Goal: Transaction & Acquisition: Purchase product/service

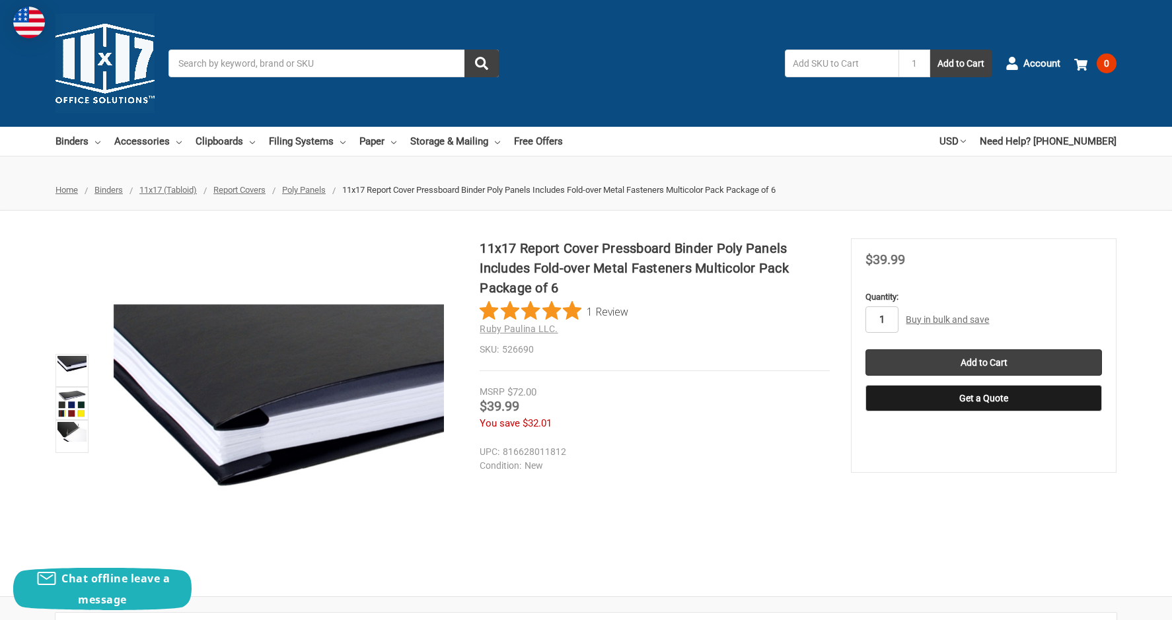
click at [894, 318] on input "1" at bounding box center [881, 319] width 33 height 26
type input "3"
click at [908, 359] on input "Add to Cart" at bounding box center [983, 362] width 236 height 26
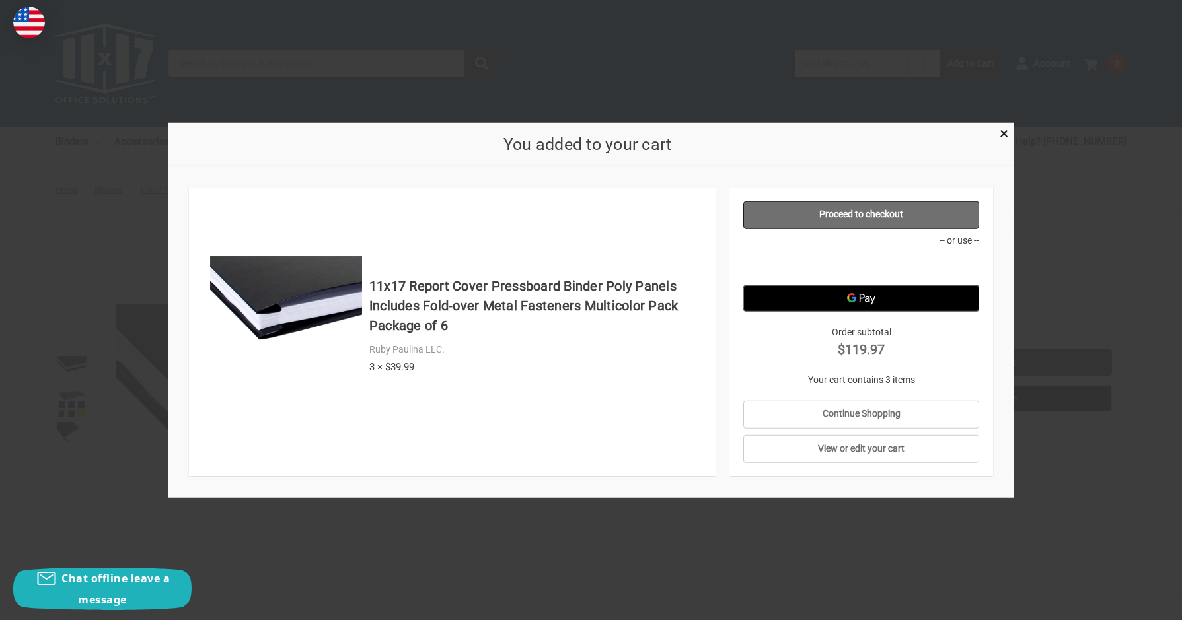
click at [815, 209] on link "Proceed to checkout" at bounding box center [861, 215] width 236 height 28
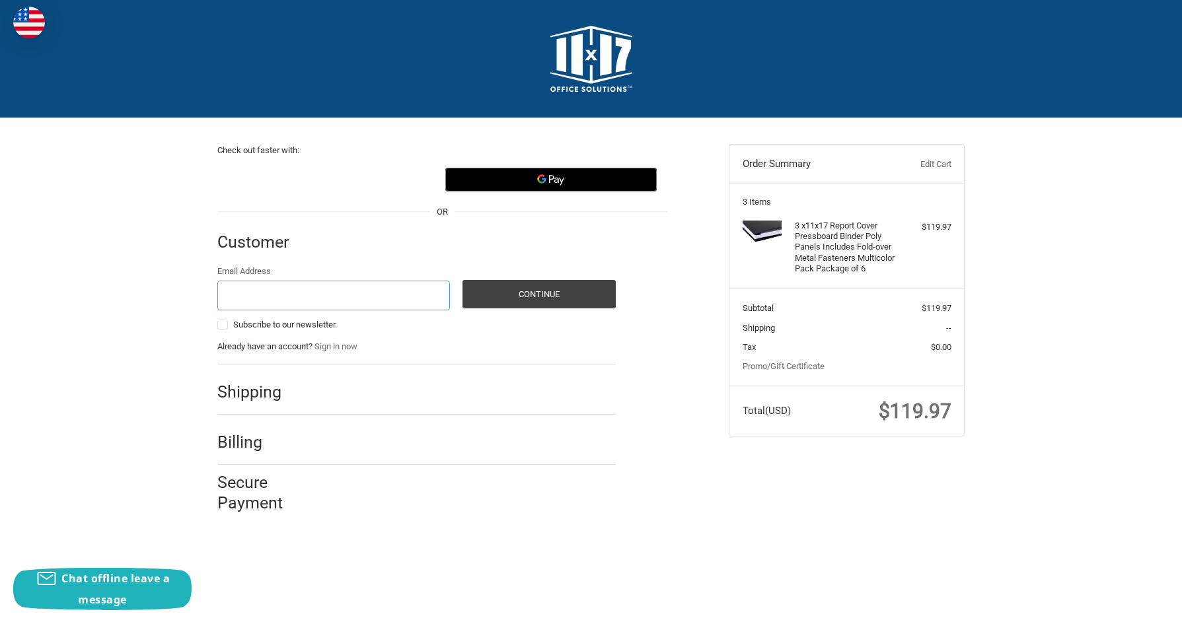
click at [221, 298] on input "Email Address" at bounding box center [333, 296] width 232 height 30
type input "stt.purchasing@sttissuellc.com"
click at [507, 293] on button "Continue" at bounding box center [538, 294] width 153 height 28
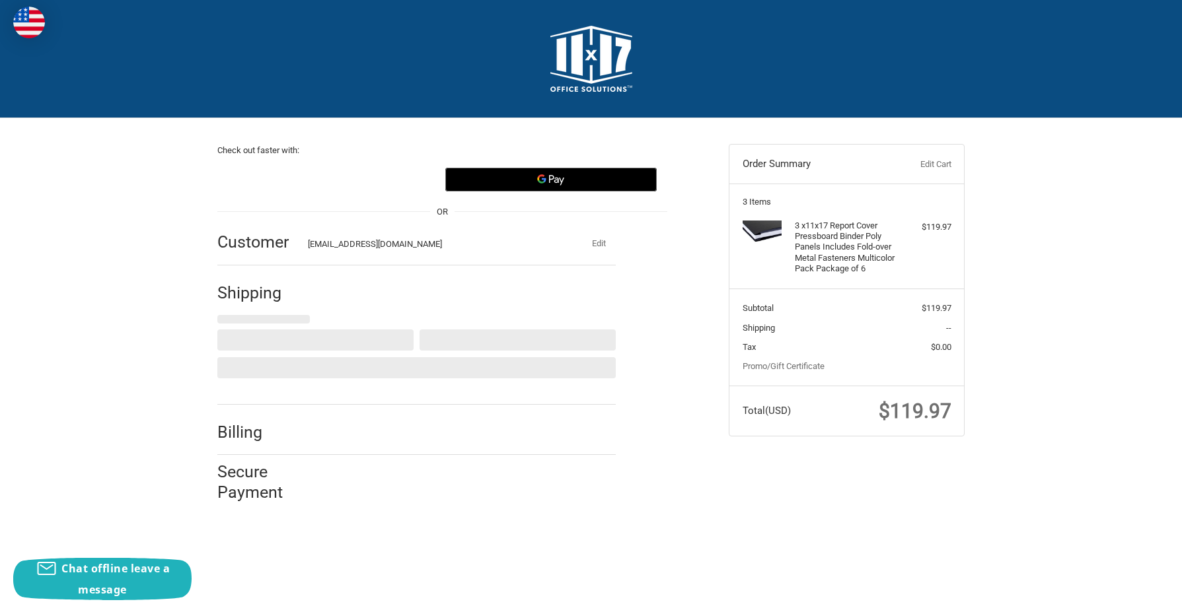
select select "US"
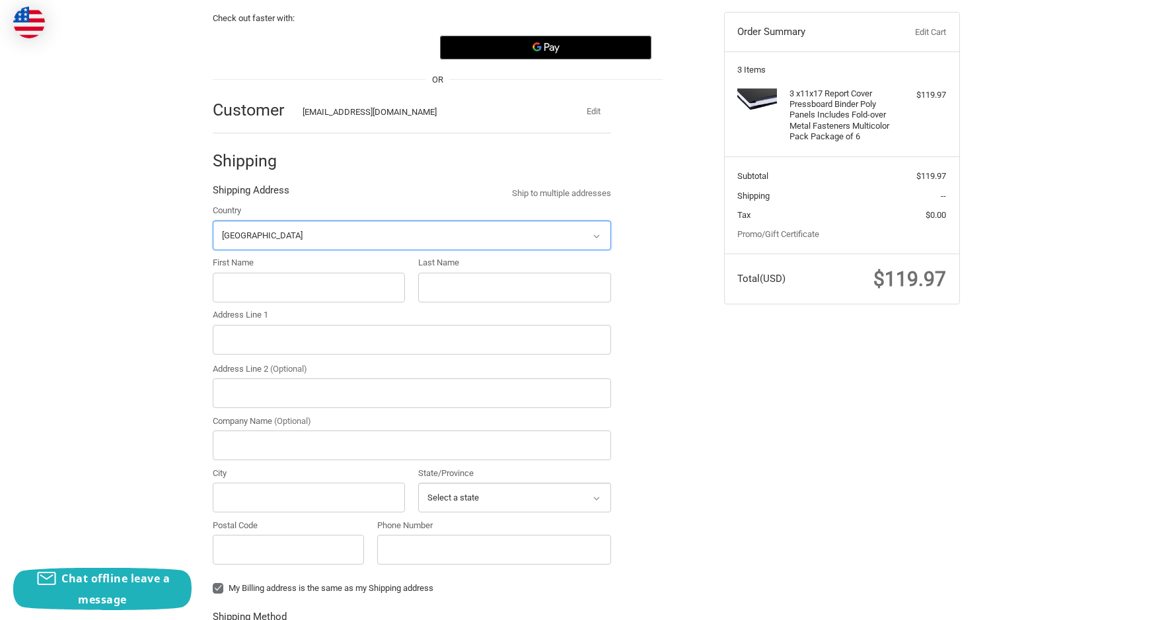
scroll to position [141, 0]
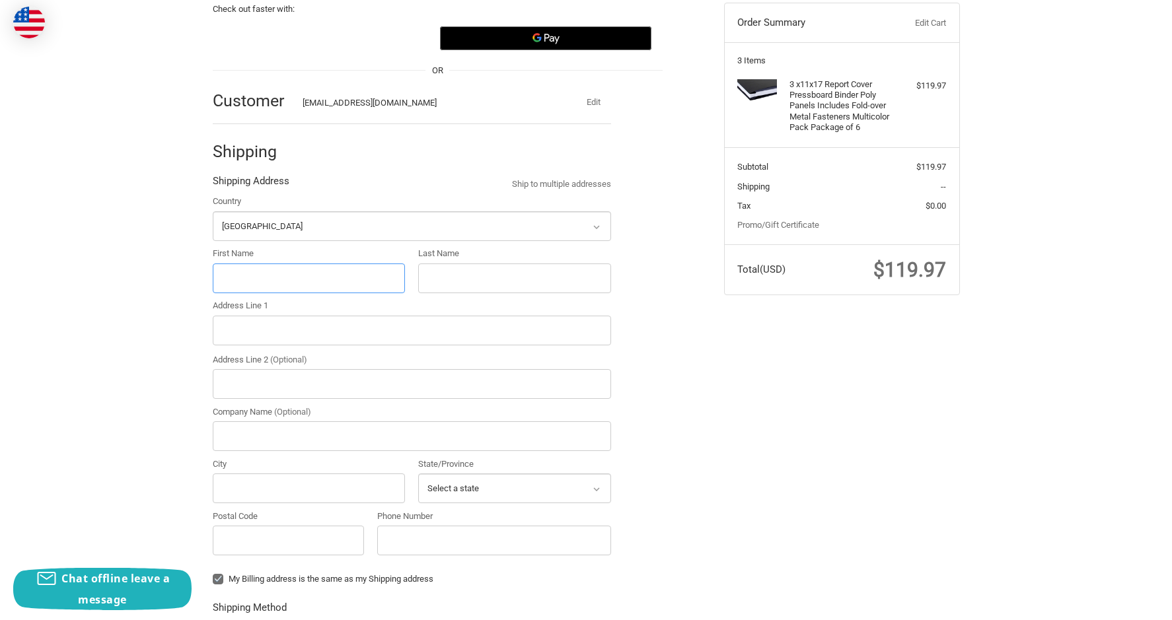
click at [238, 280] on input "First Name" at bounding box center [309, 279] width 193 height 30
type input "Mendy"
type input "Gray"
type input "34050 Union Camp Drive"
type input "S4 Storeroom"
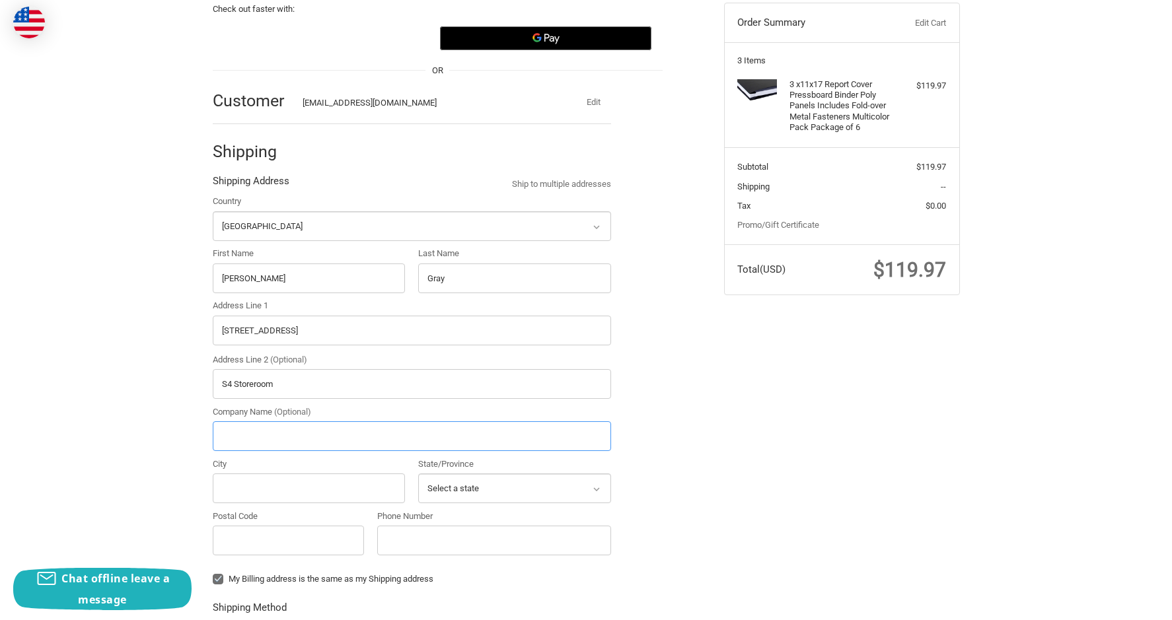
type input "ST Tissue LLC"
type input "Franklin"
select select "VA"
type input "23851-1575"
type input "17573045040"
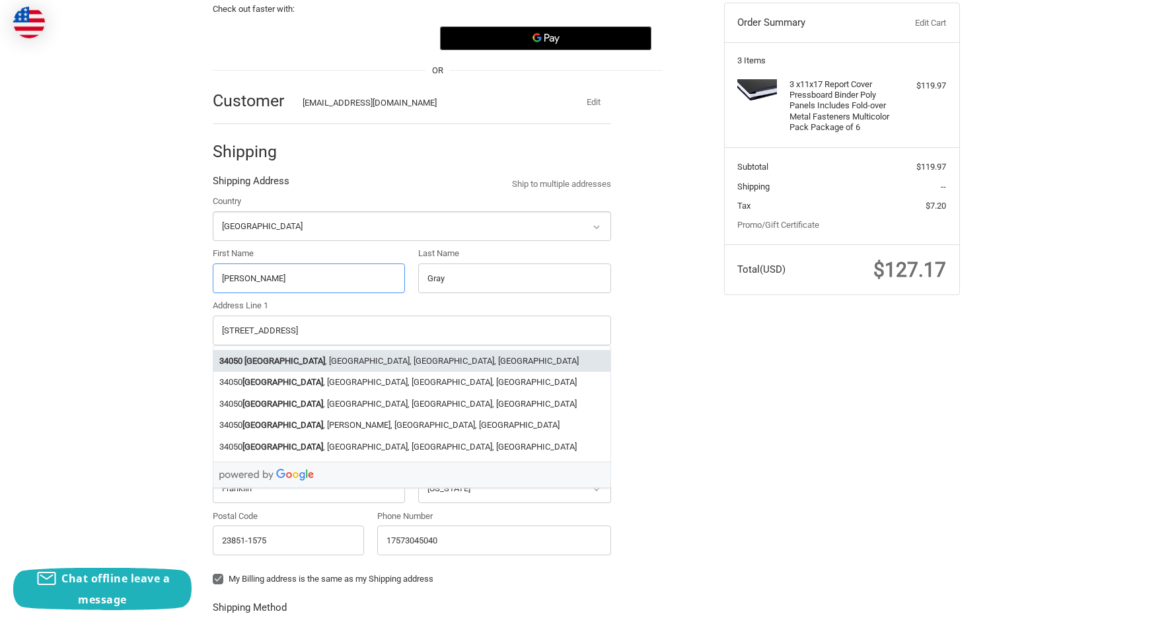
radio input "true"
click at [760, 388] on div "Check out faster with: OR Customer stt.purchasing@sttissuellc.com Edit Shipping…" at bounding box center [586, 519] width 793 height 1085
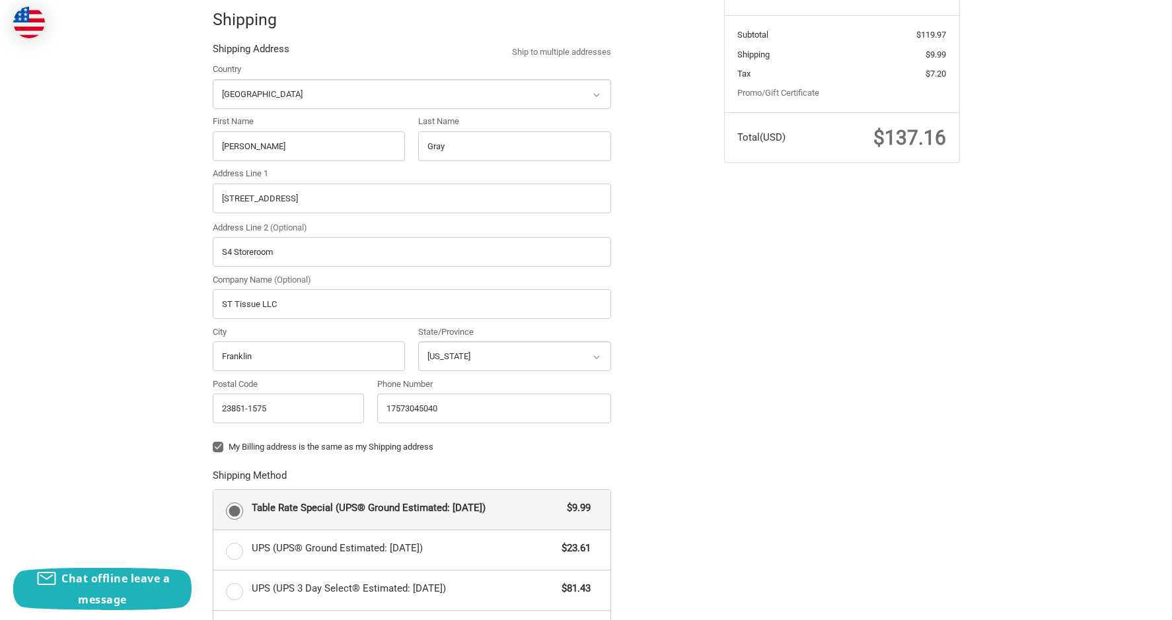
scroll to position [340, 0]
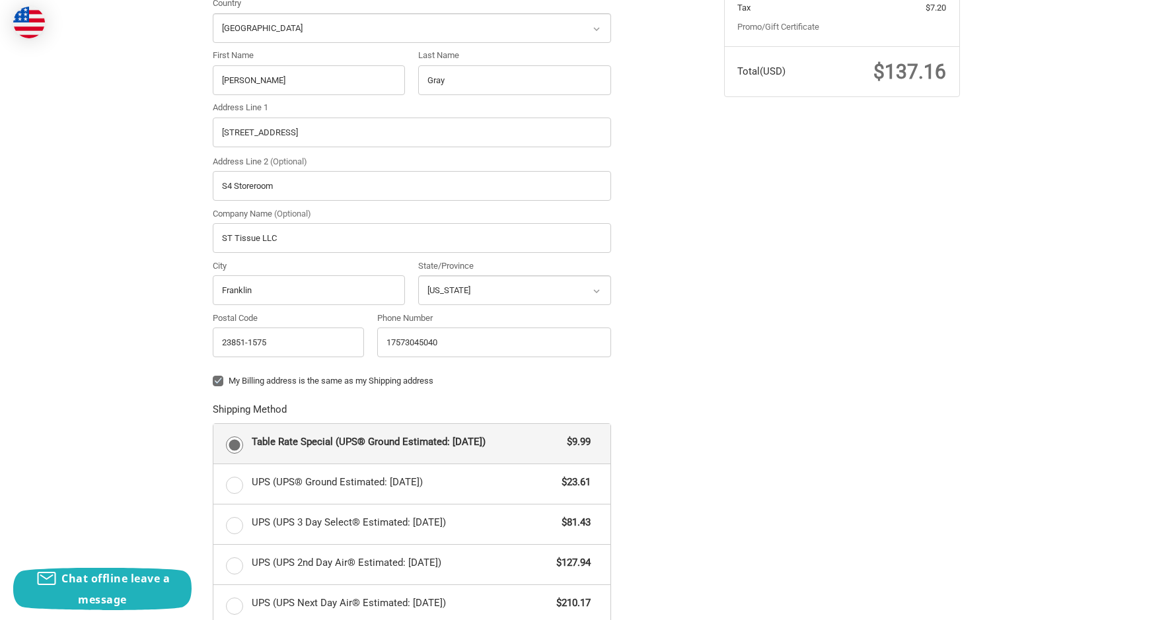
click at [220, 380] on label "My Billing address is the same as my Shipping address" at bounding box center [412, 381] width 398 height 11
click at [213, 375] on input "My Billing address is the same as my Shipping address" at bounding box center [213, 375] width 1 height 1
checkbox input "false"
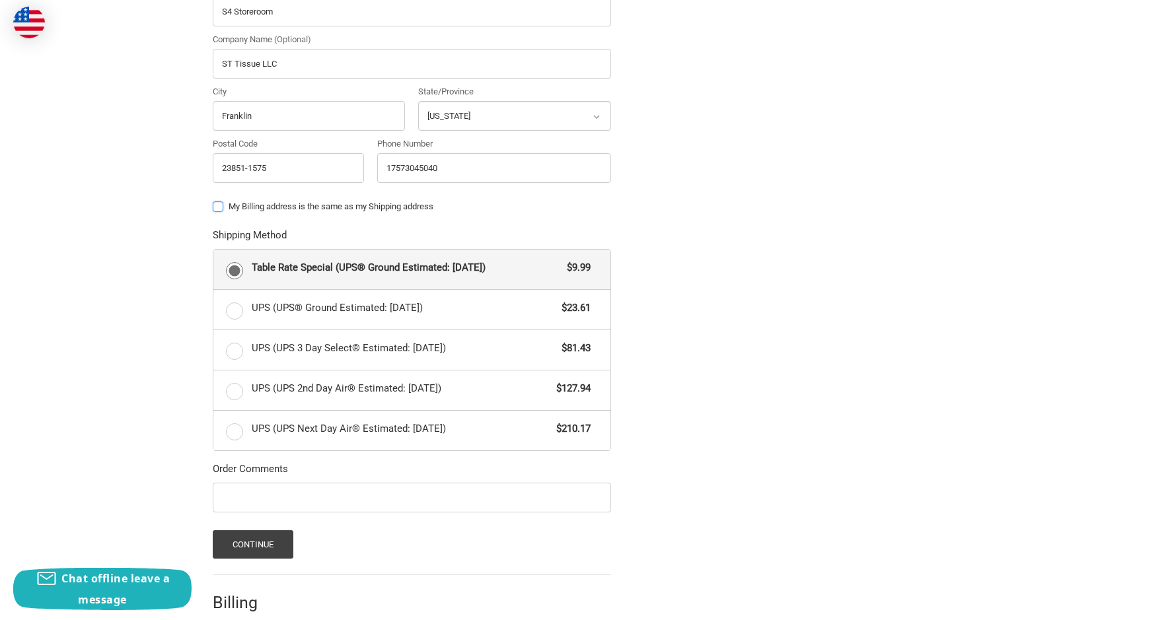
scroll to position [538, 0]
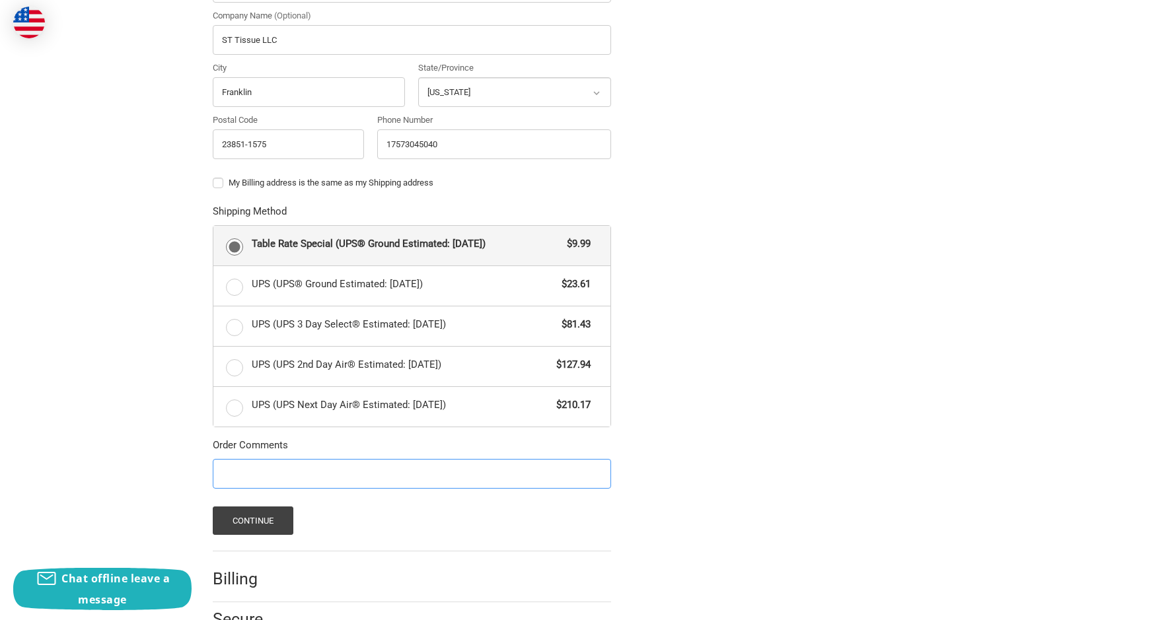
click at [251, 470] on input "Order Comments" at bounding box center [412, 474] width 398 height 30
type input "Suresh"
click at [271, 524] on button "Continue" at bounding box center [253, 521] width 81 height 28
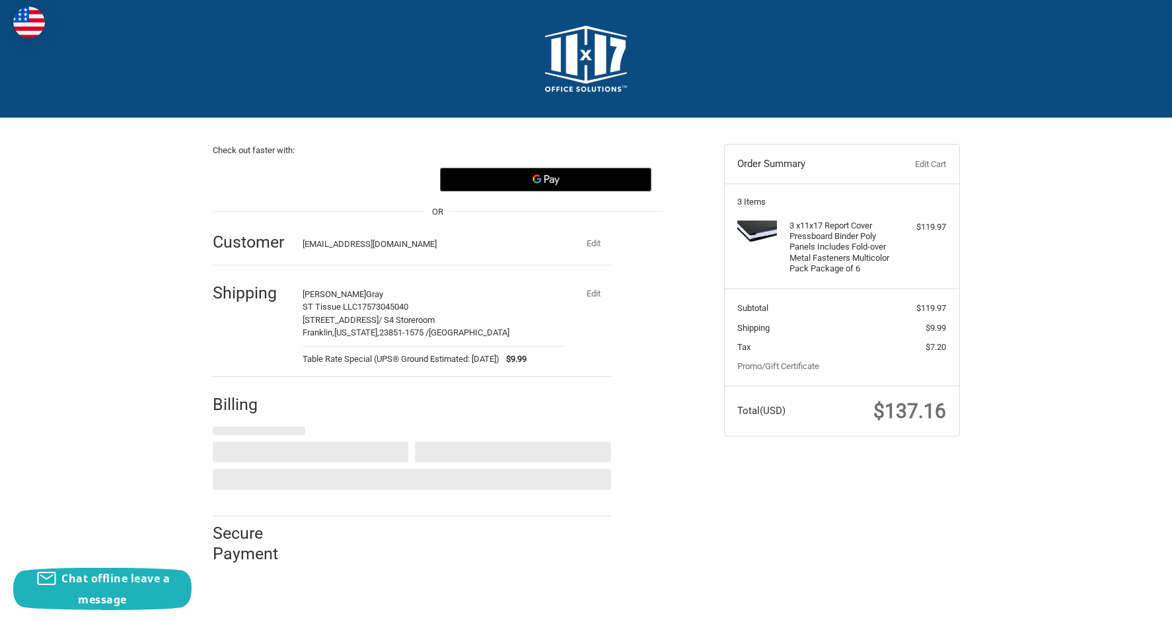
scroll to position [0, 0]
select select "US"
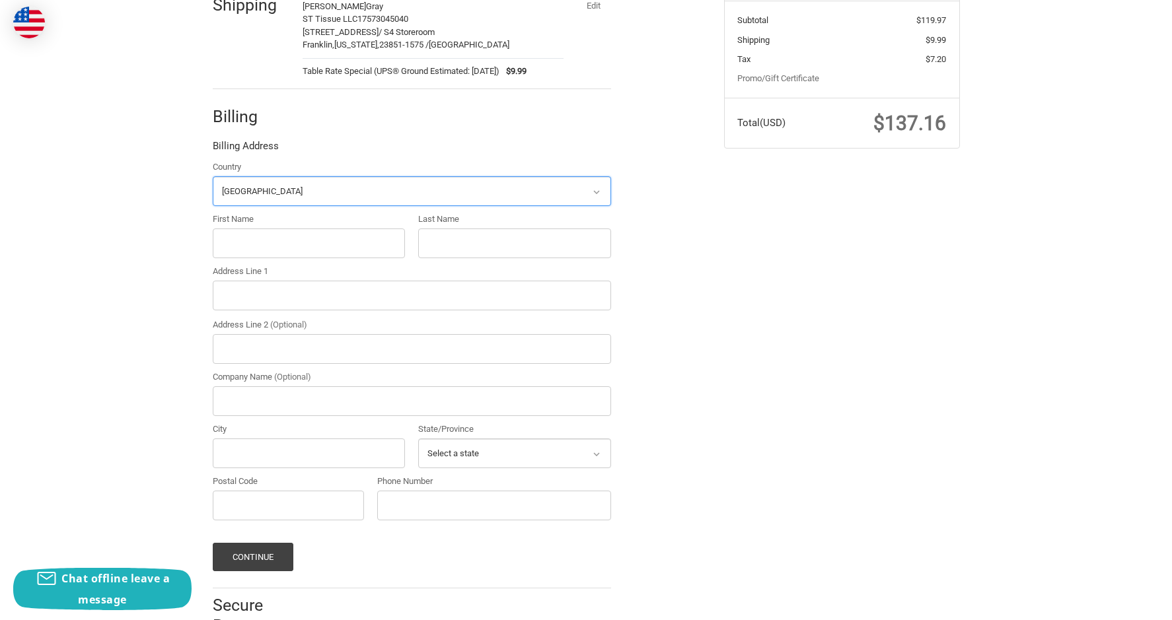
scroll to position [319, 0]
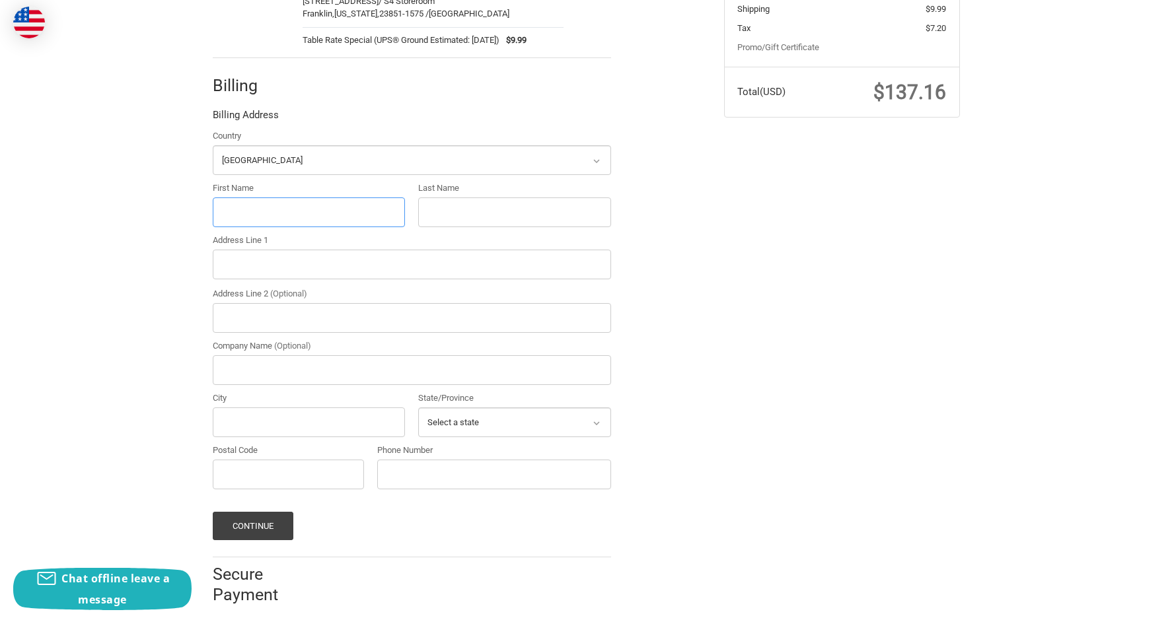
click at [250, 214] on input "First Name" at bounding box center [309, 212] width 193 height 30
type input "Mike"
type input "Markell"
type input "106 E. Central Ave"
type input "ST Paper LLC"
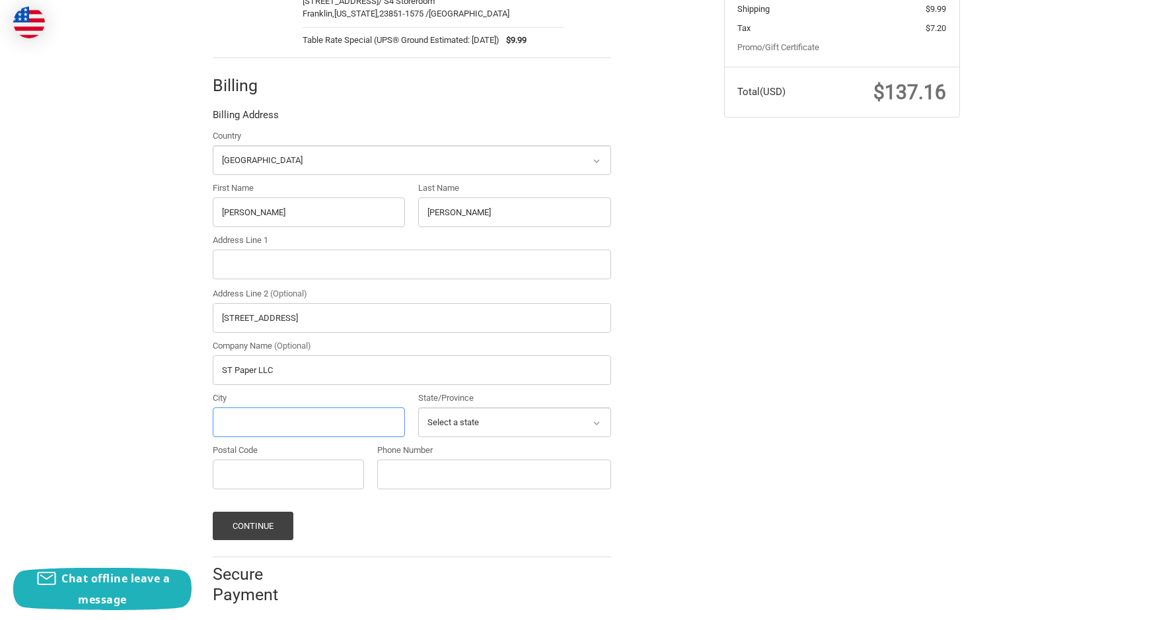
type input "Oconto Falls"
select select "WI"
type input "54154"
type input "19208463411"
click at [232, 265] on input "Address Line 1" at bounding box center [412, 265] width 398 height 30
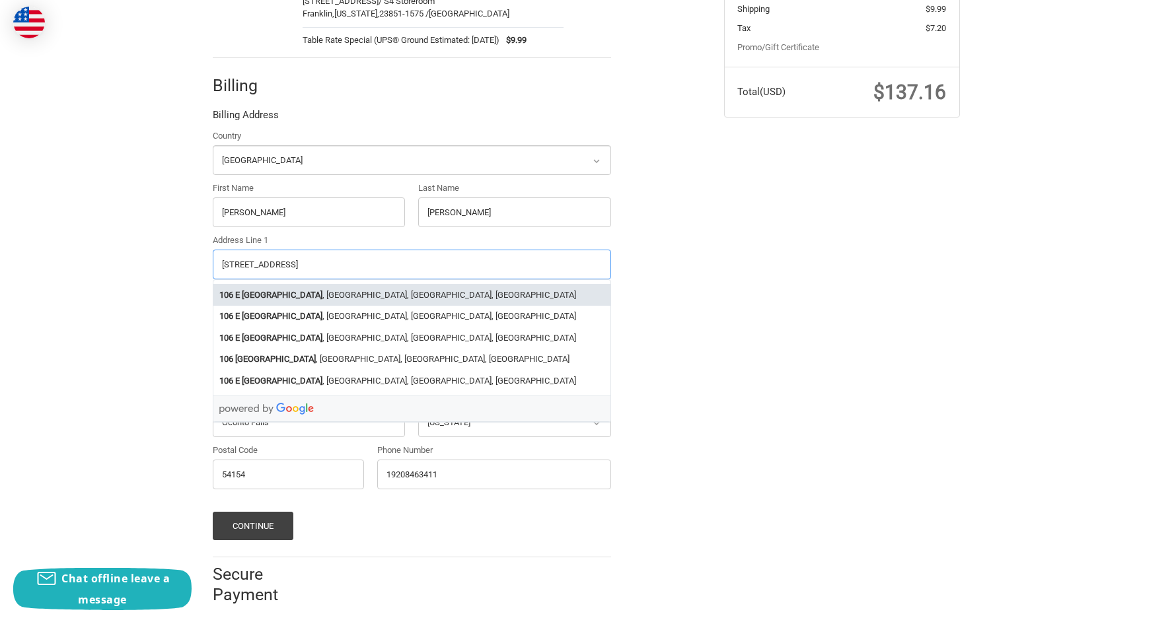
click at [329, 289] on li "106 E Central Ave , Oconto Falls, WI, USA" at bounding box center [411, 295] width 397 height 22
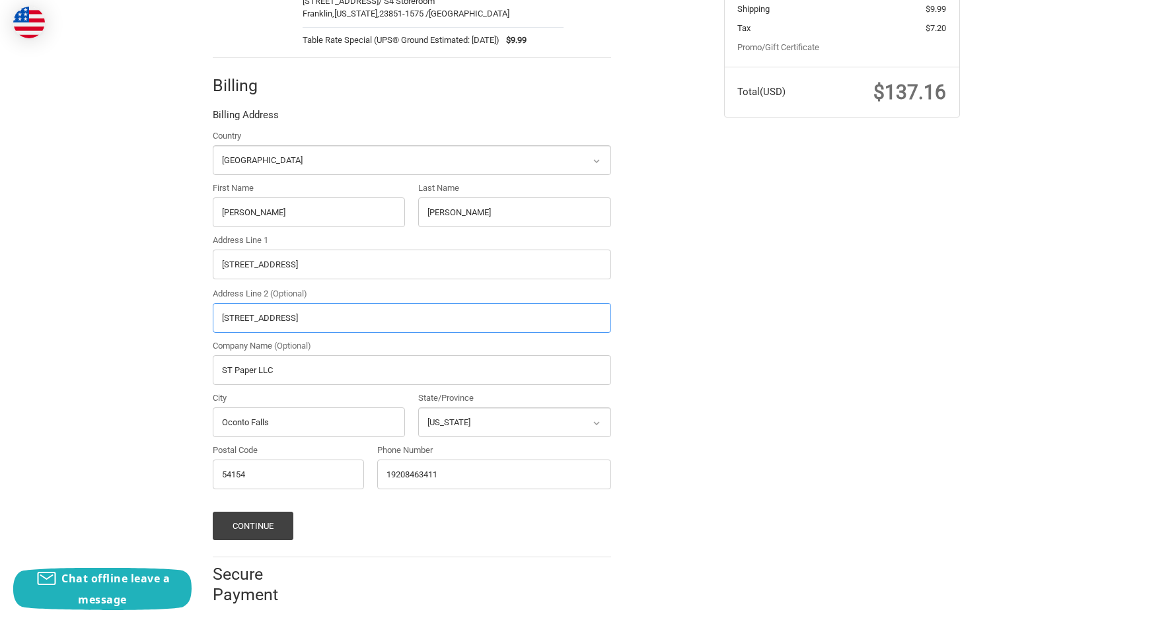
type input "106 E Central Ave"
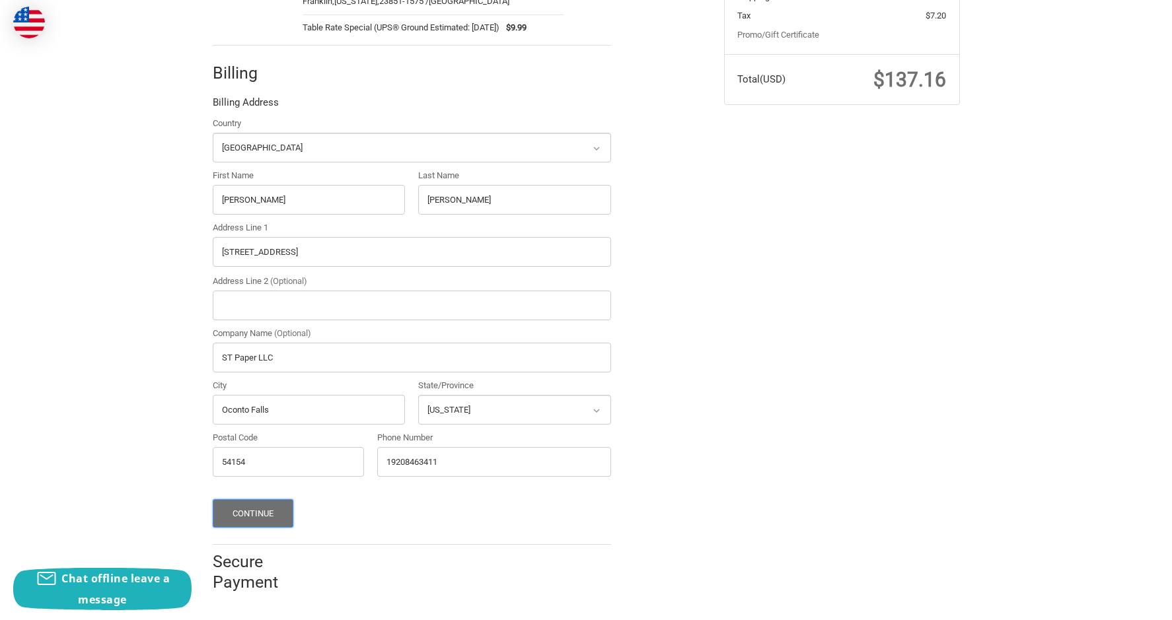
click at [261, 513] on button "Continue" at bounding box center [253, 513] width 81 height 28
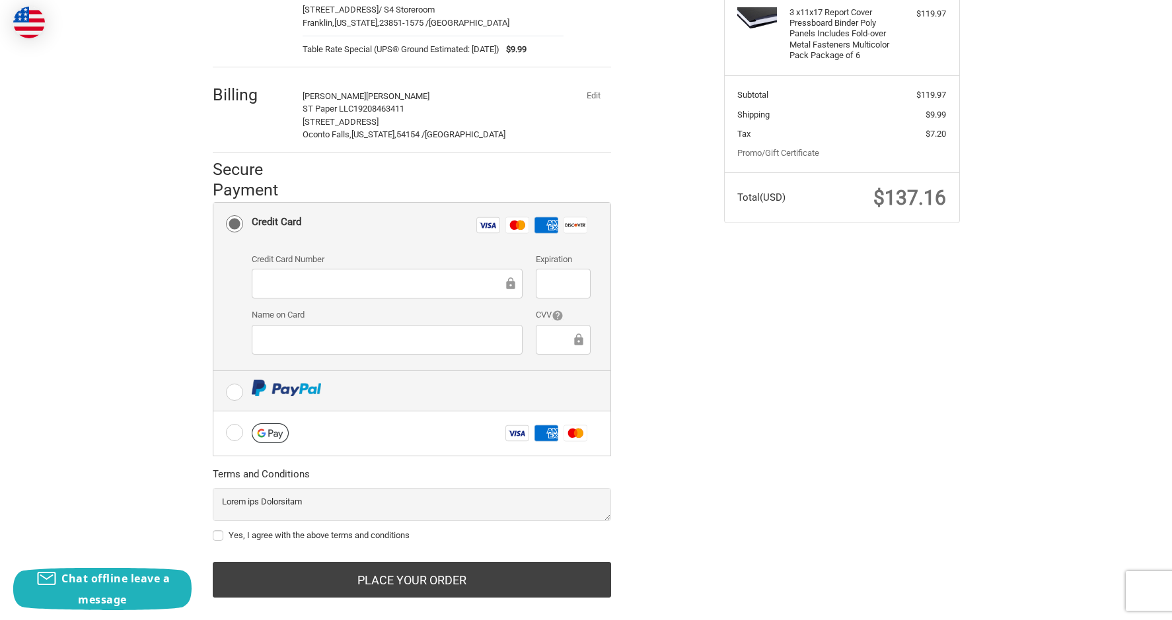
scroll to position [234, 0]
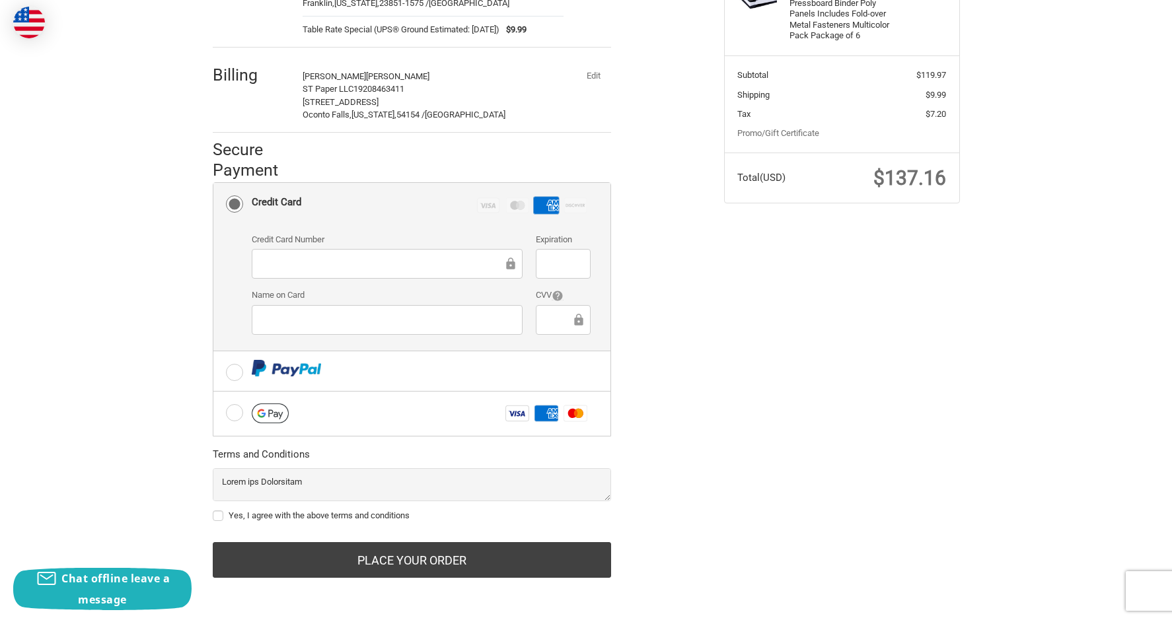
click at [538, 318] on div at bounding box center [563, 320] width 55 height 30
click at [217, 517] on label "Yes, I agree with the above terms and conditions" at bounding box center [412, 516] width 398 height 11
click at [213, 510] on input "Yes, I agree with the above terms and conditions" at bounding box center [213, 509] width 1 height 1
checkbox input "true"
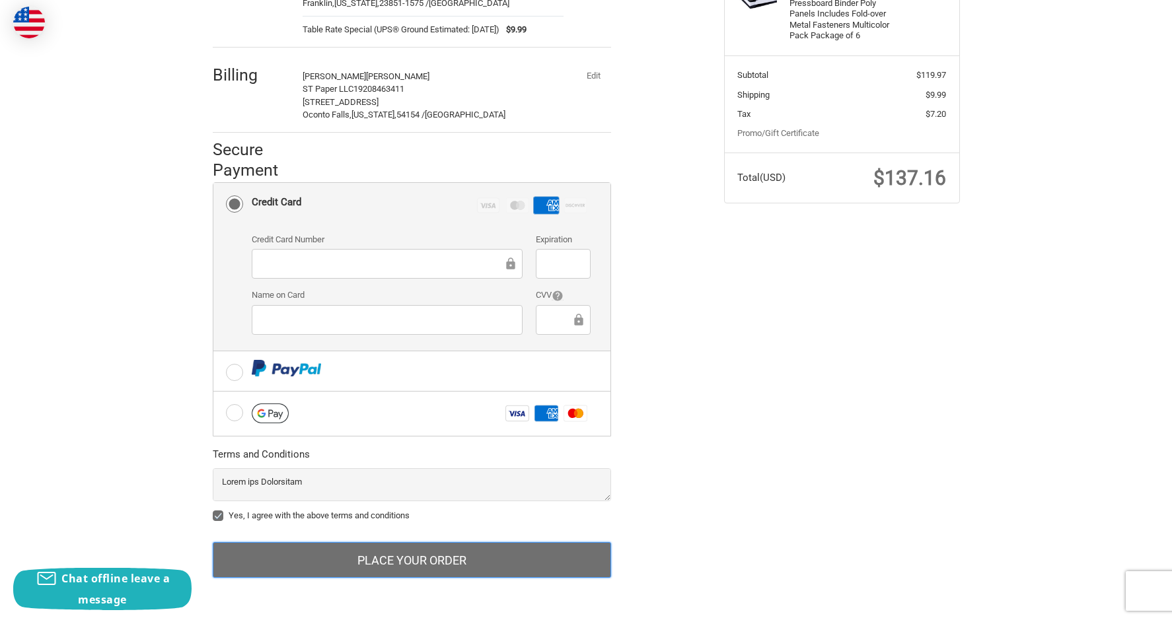
click at [435, 561] on button "Place Your Order" at bounding box center [412, 560] width 398 height 36
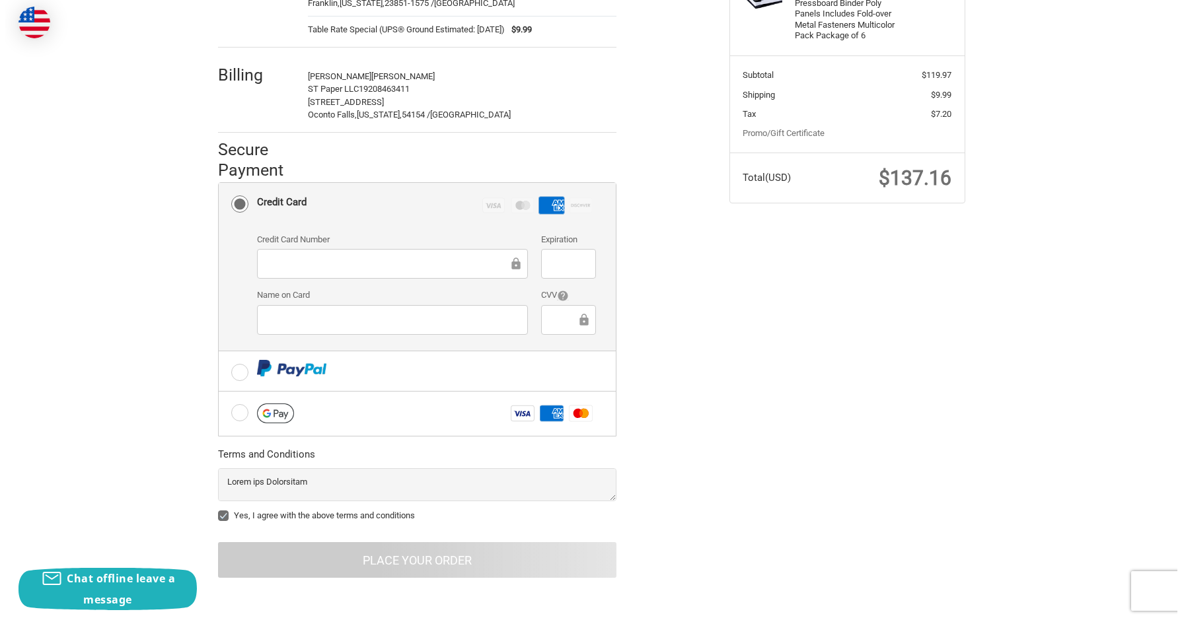
scroll to position [0, 0]
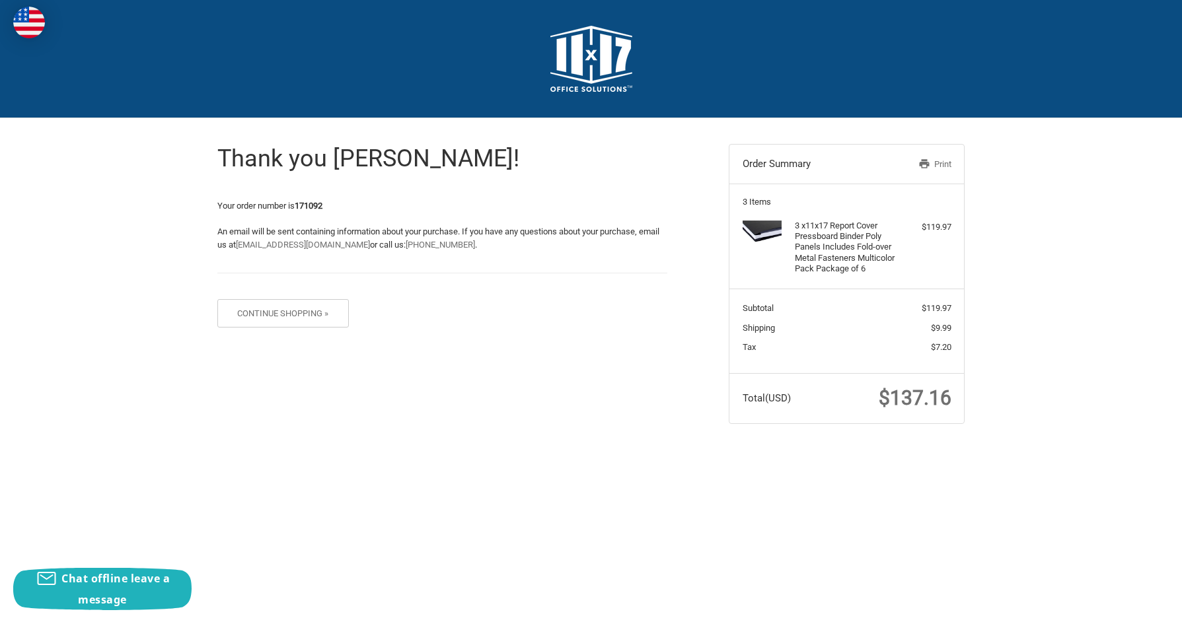
drag, startPoint x: 948, startPoint y: 166, endPoint x: 104, endPoint y: 545, distance: 924.8
click at [948, 166] on link "Print" at bounding box center [916, 164] width 68 height 13
